Goal: Find specific page/section: Find specific page/section

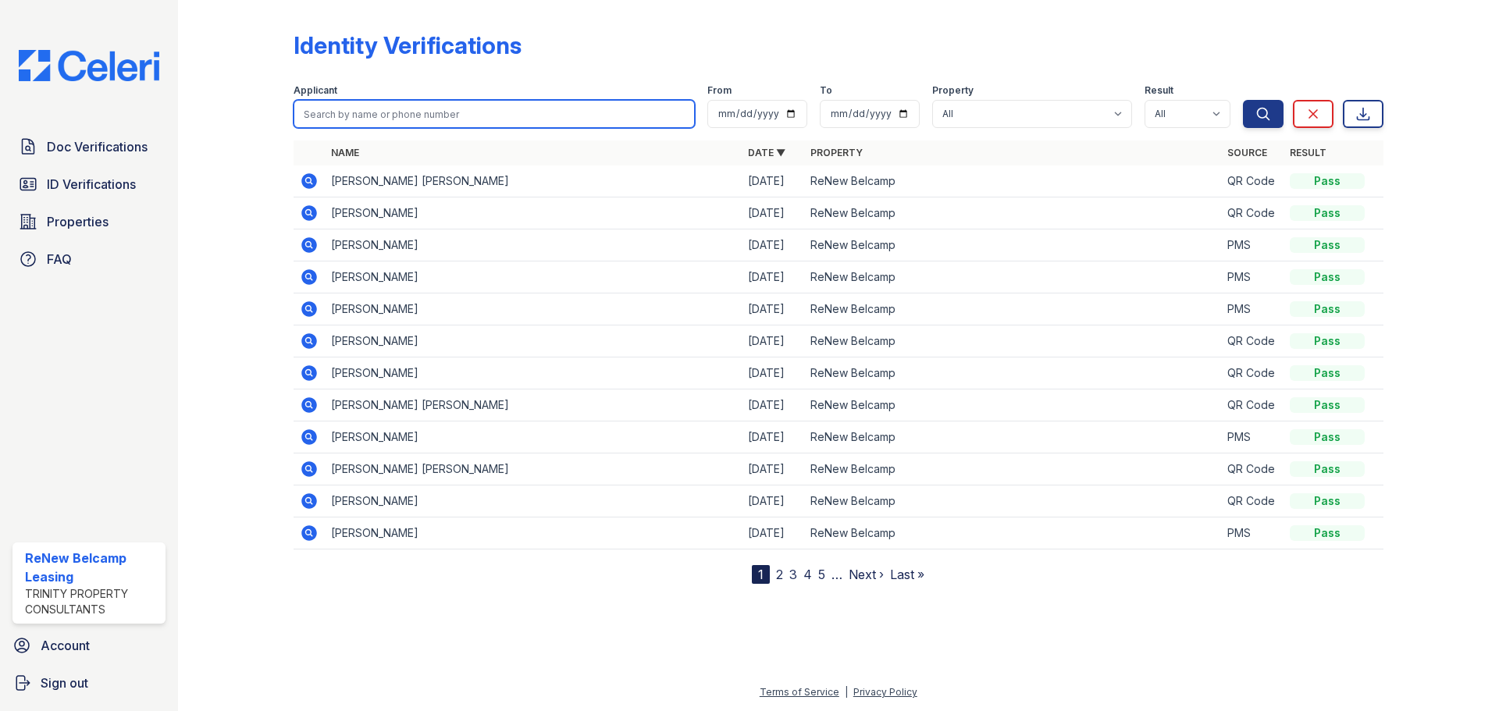
drag, startPoint x: 330, startPoint y: 110, endPoint x: 314, endPoint y: 120, distance: 18.6
click at [330, 110] on input "search" at bounding box center [494, 114] width 401 height 28
click at [98, 151] on span "Doc Verifications" at bounding box center [97, 146] width 101 height 19
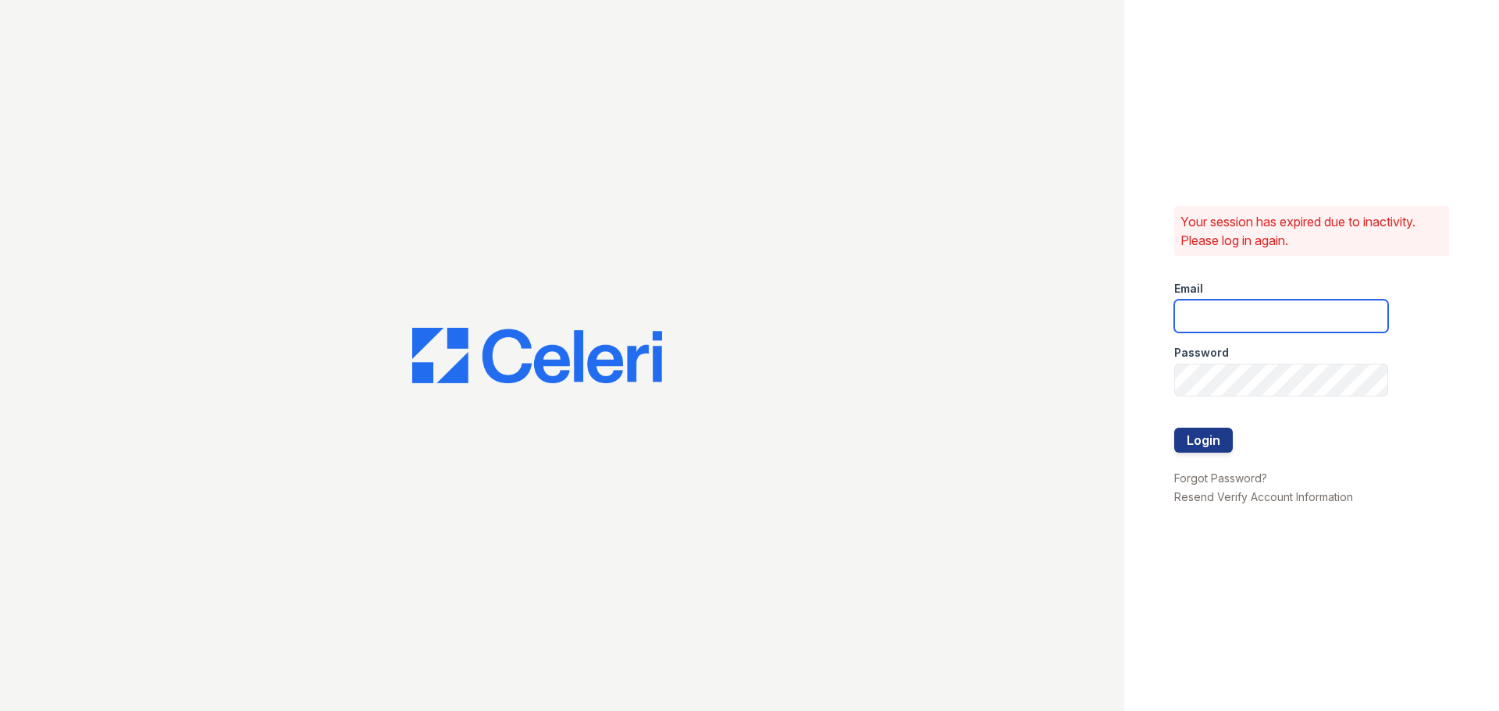
type input "renewbelcamp@trinity-pm.com"
click at [1231, 444] on button "Login" at bounding box center [1203, 440] width 59 height 25
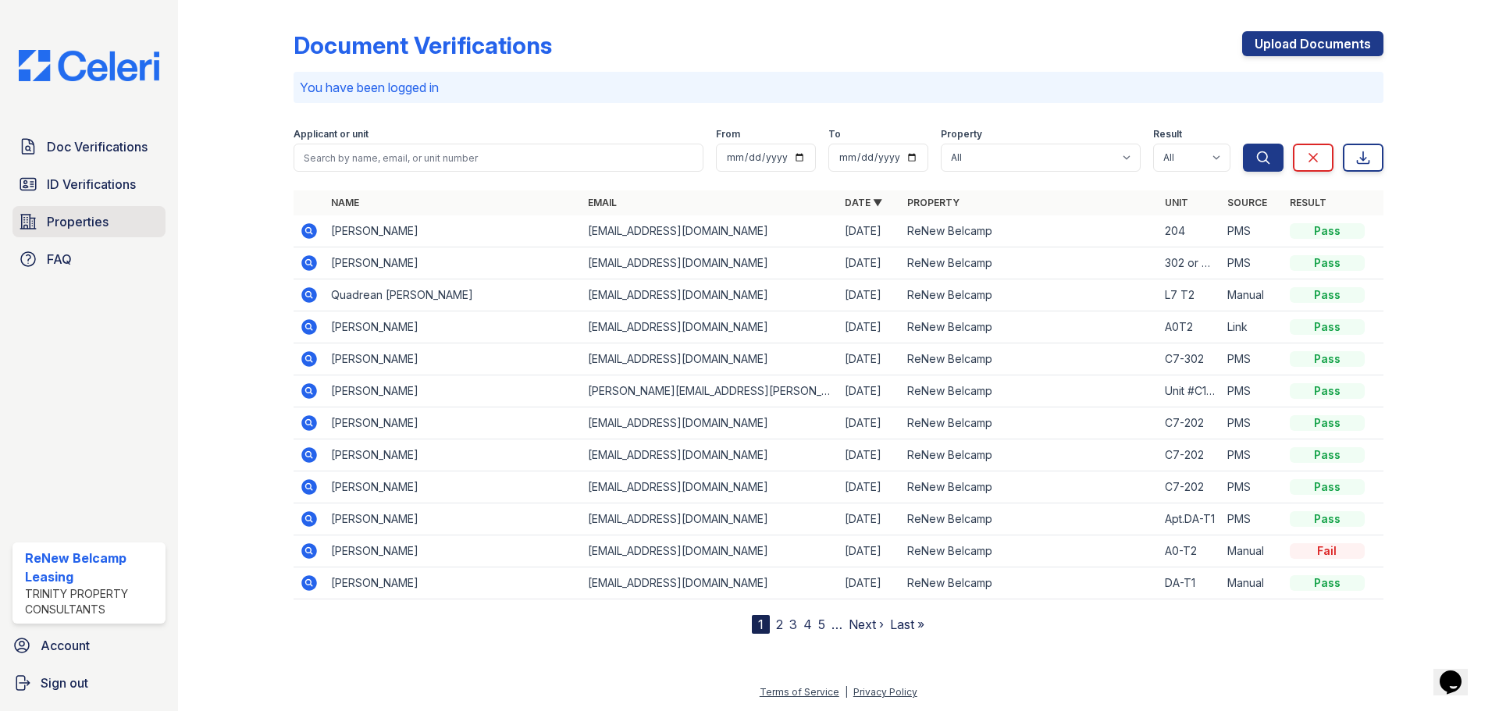
click at [45, 215] on link "Properties" at bounding box center [88, 221] width 153 height 31
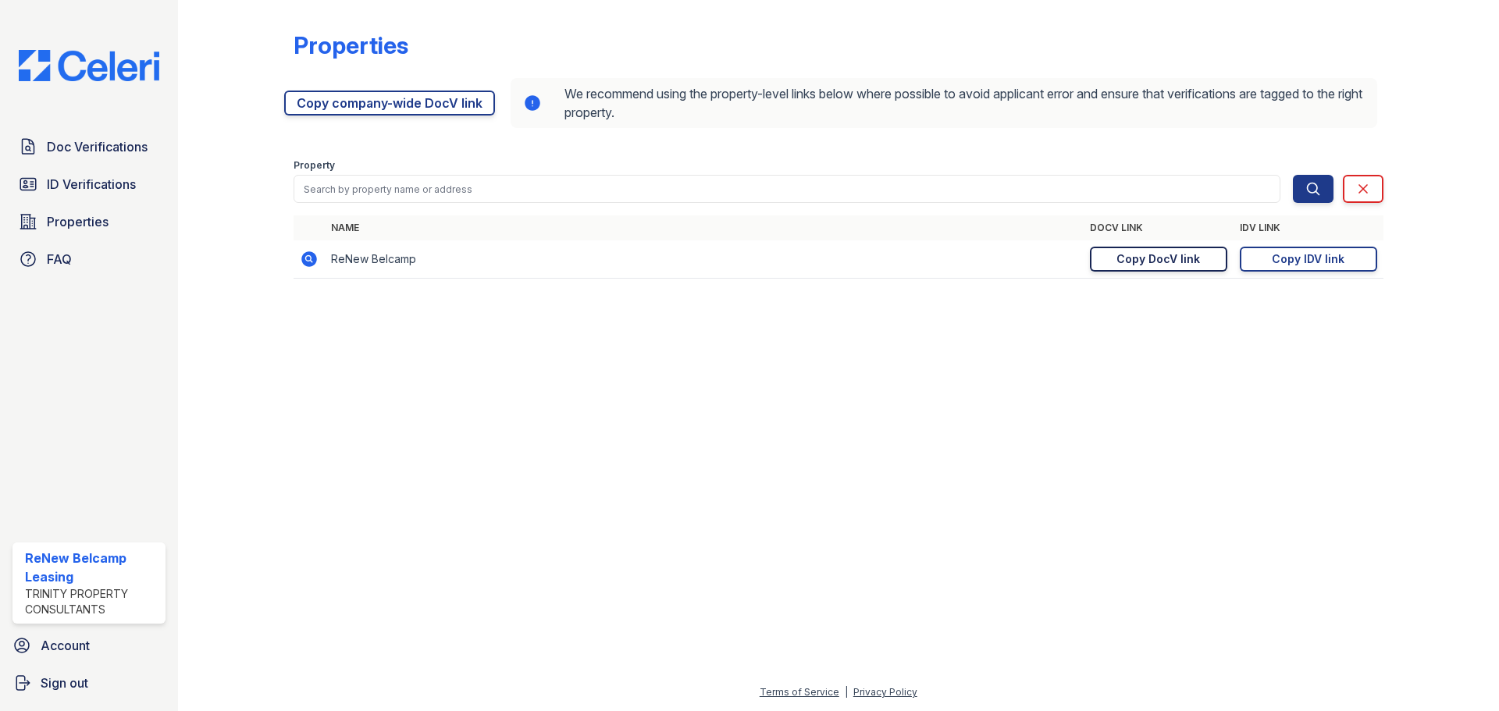
click at [1160, 257] on div "Copy DocV link" at bounding box center [1159, 259] width 84 height 16
